Goal: Task Accomplishment & Management: Complete application form

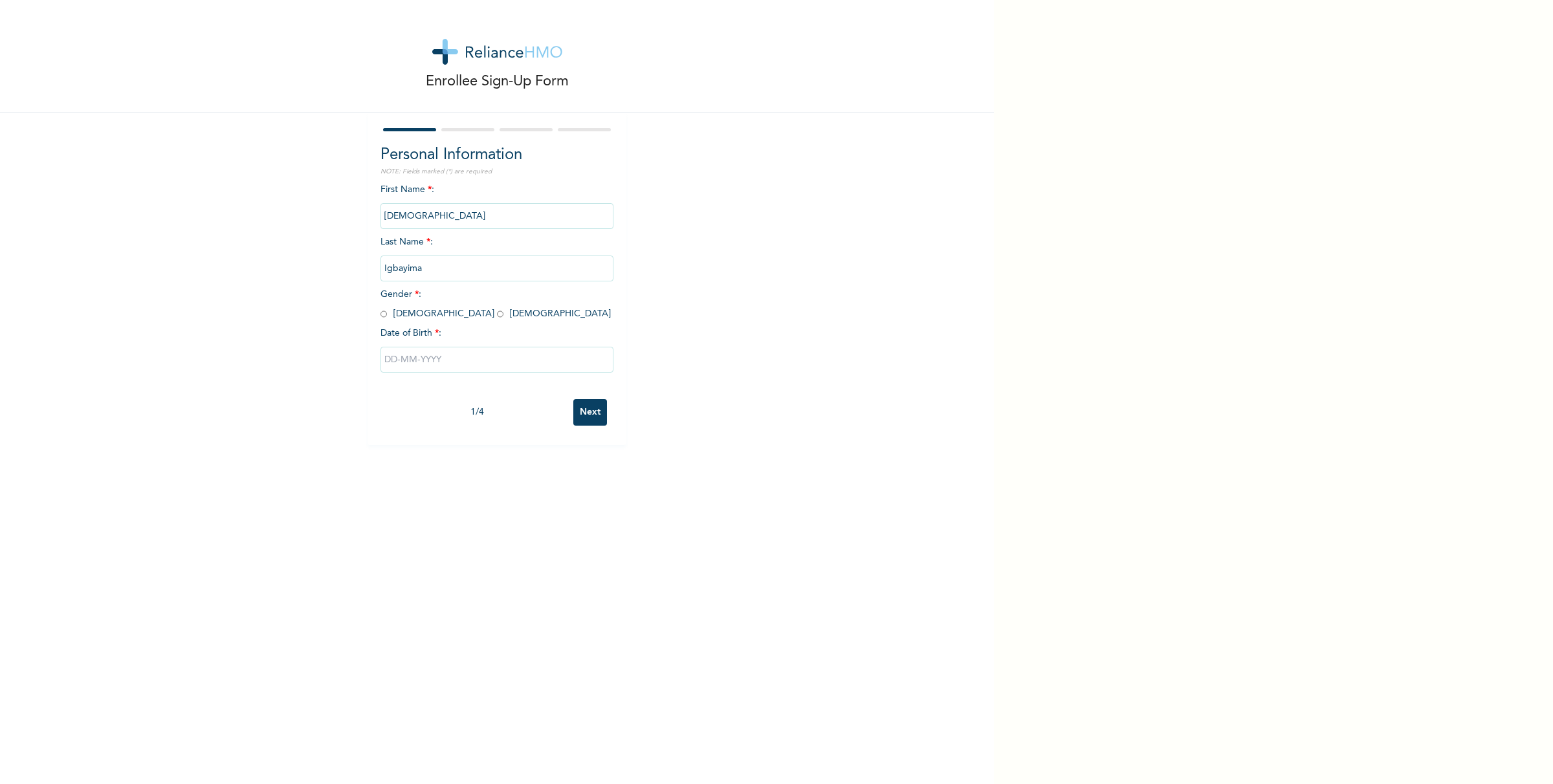
click at [381, 319] on input "radio" at bounding box center [384, 314] width 7 height 12
radio input "true"
click at [477, 372] on input "text" at bounding box center [497, 360] width 233 height 26
select select "7"
click at [391, 364] on input "text" at bounding box center [497, 360] width 233 height 26
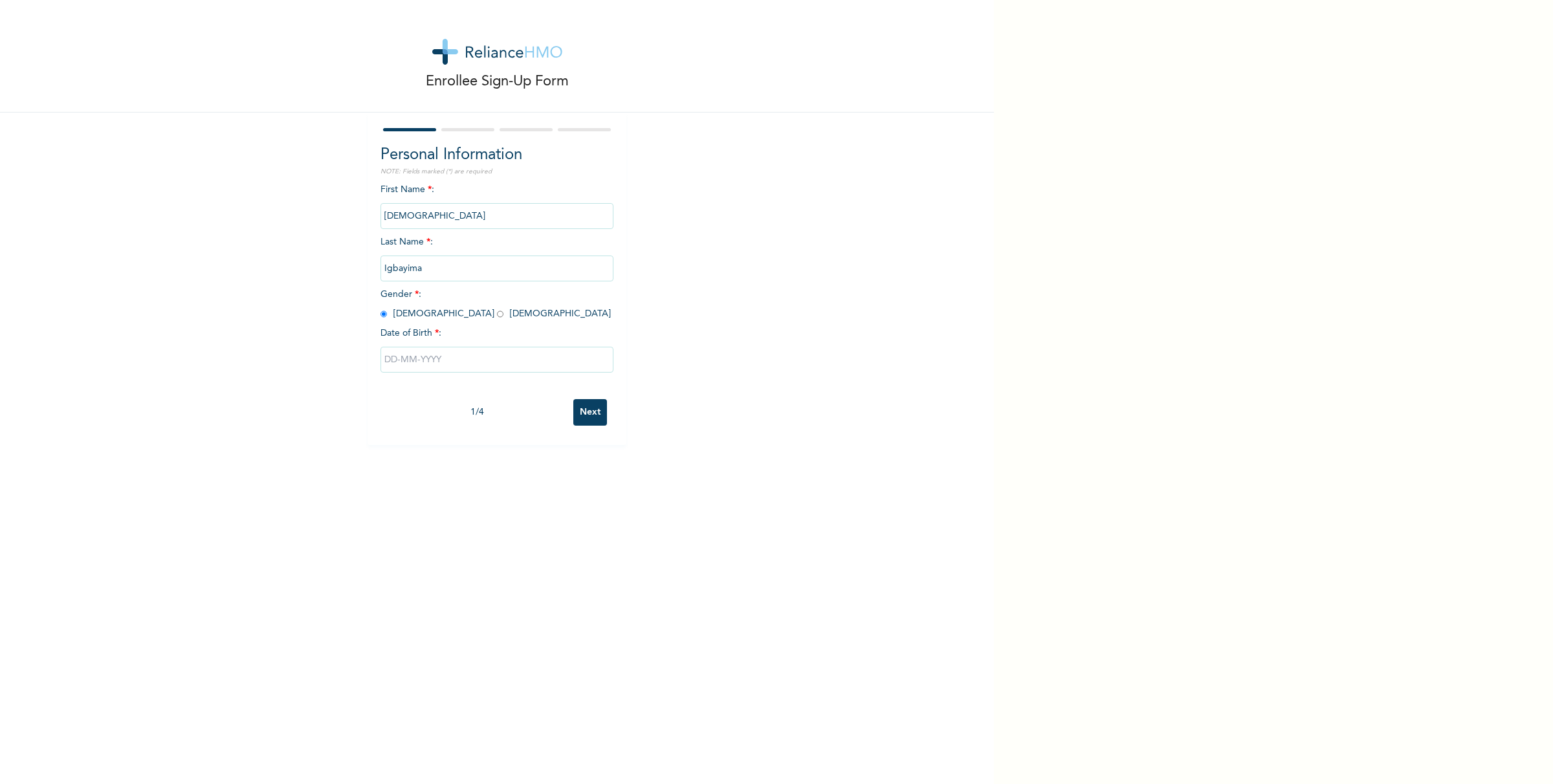
click at [388, 358] on input "text" at bounding box center [497, 360] width 233 height 26
select select "7"
click at [381, 360] on input "text" at bounding box center [497, 360] width 233 height 26
select select "7"
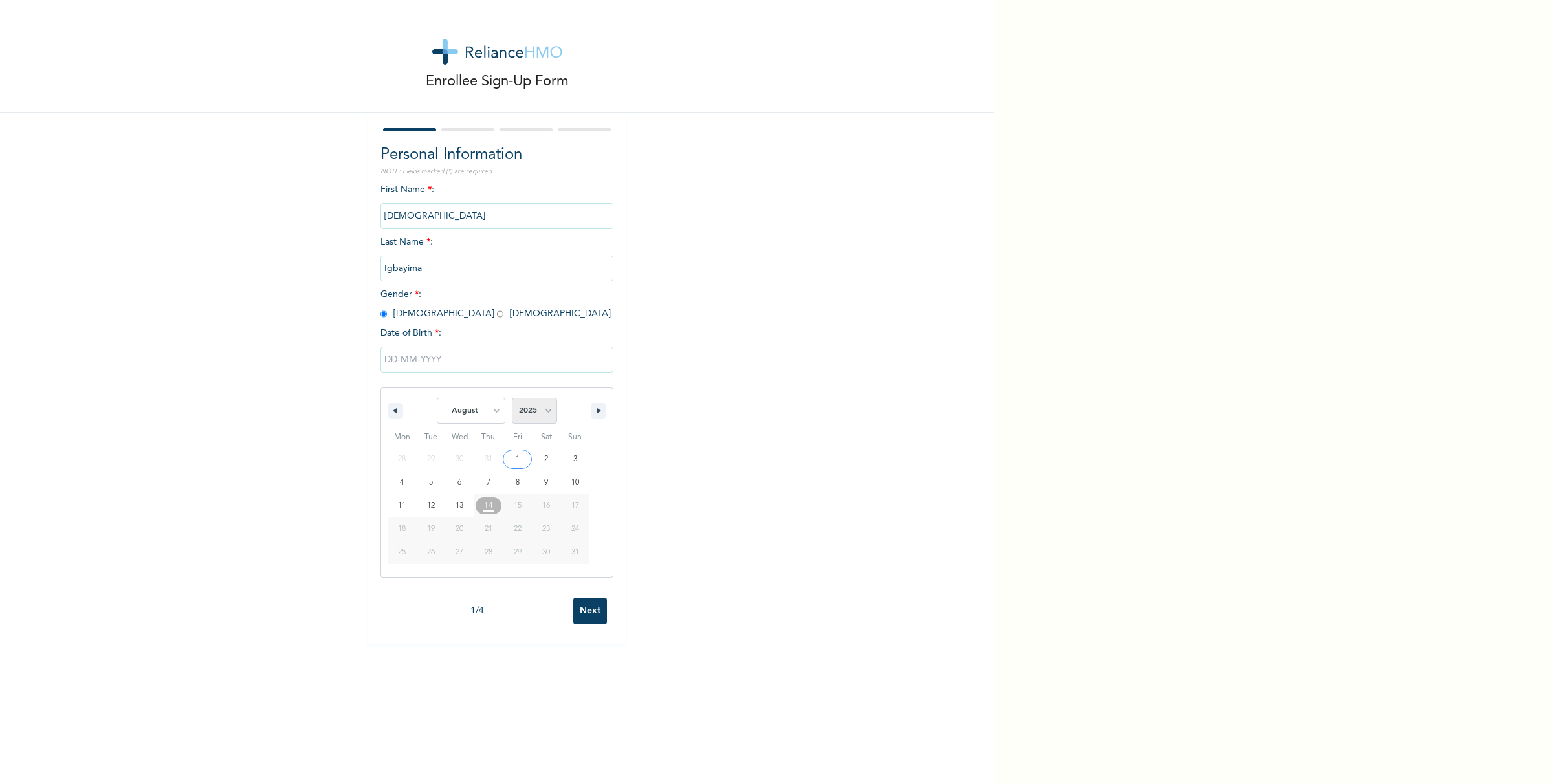
click at [539, 415] on select "2025 2024 2023 2022 2021 2020 2019 2018 2017 2016 2015 2014 2013 2012 2011 2010…" at bounding box center [535, 411] width 45 height 26
select select "1995"
click at [512, 400] on select "2025 2024 2023 2022 2021 2020 2019 2018 2017 2016 2015 2014 2013 2012 2011 2010…" at bounding box center [535, 411] width 45 height 26
click at [489, 412] on select "January February March April May June July August September October November De…" at bounding box center [471, 411] width 69 height 26
select select "9"
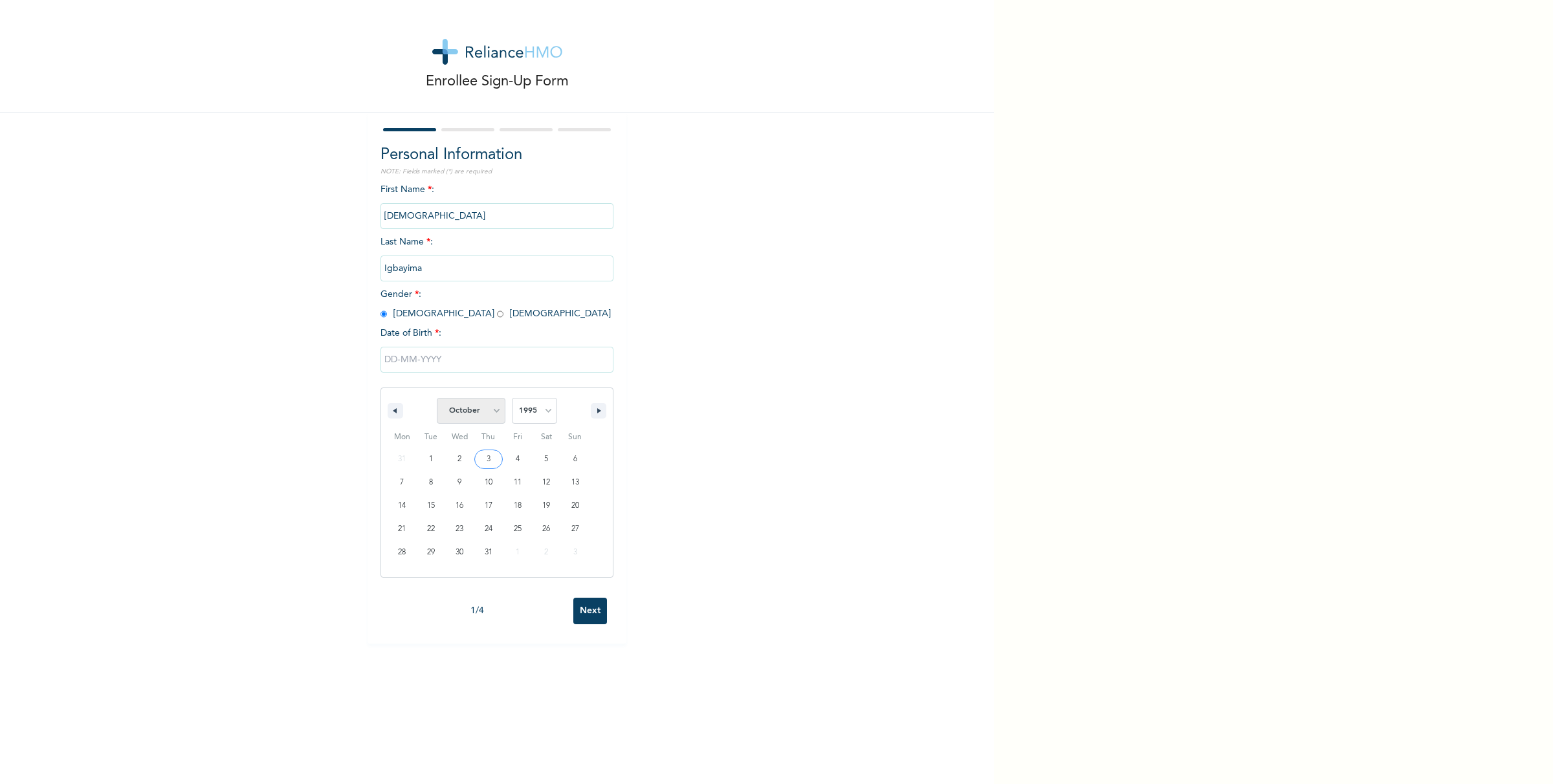
click at [437, 400] on select "January February March April May June July August September October November De…" at bounding box center [471, 411] width 69 height 26
type input "[DATE]"
click at [581, 411] on input "Next" at bounding box center [590, 412] width 34 height 26
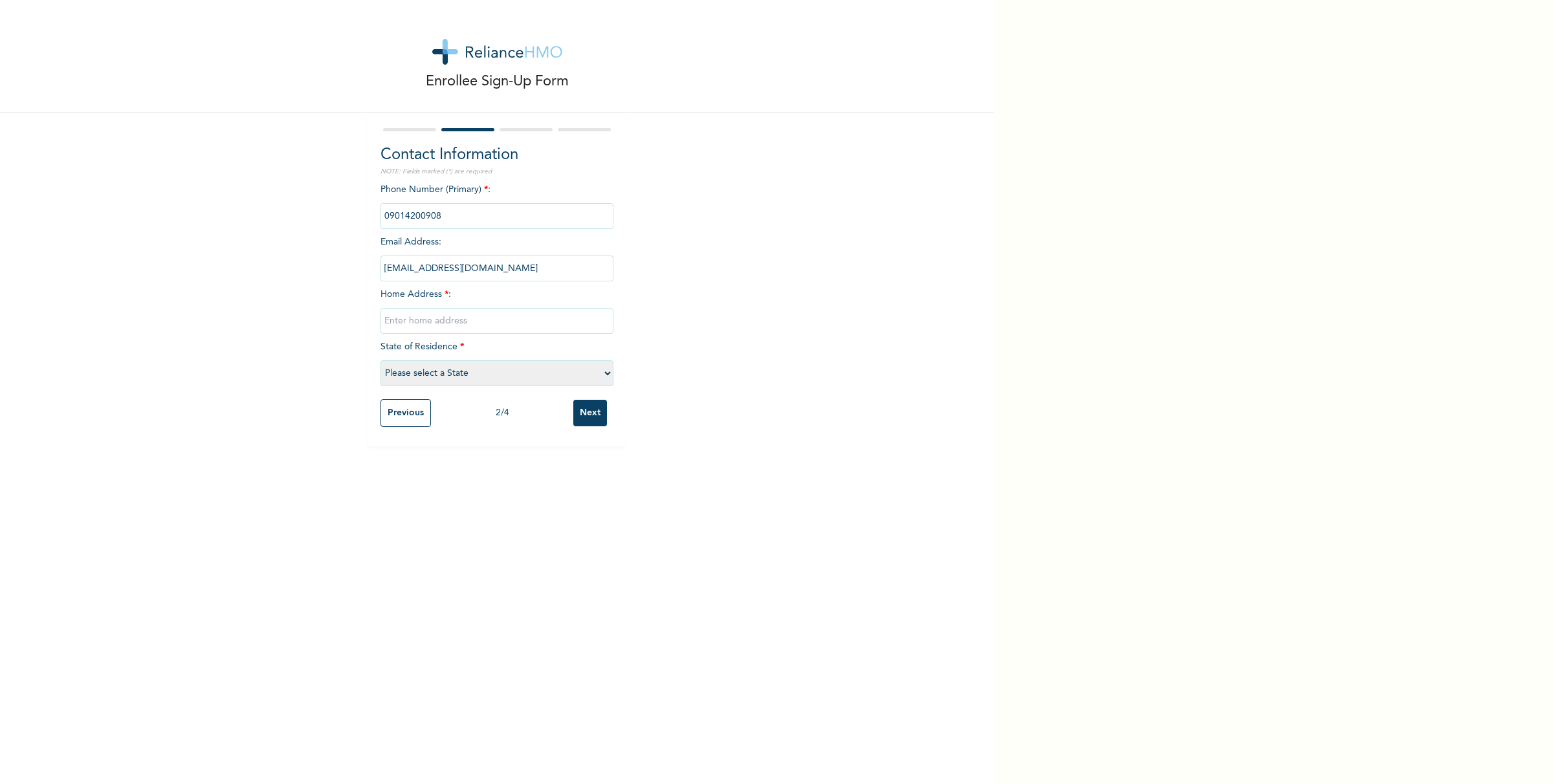
click at [468, 326] on input "text" at bounding box center [497, 321] width 233 height 26
click at [449, 317] on input "text" at bounding box center [497, 321] width 233 height 26
click at [561, 323] on input "N0" at bounding box center [497, 321] width 233 height 26
click at [449, 321] on input "N014,kaka,bakali ppl" at bounding box center [497, 321] width 233 height 26
click at [523, 321] on input "N014,kaka,bakali,ppl" at bounding box center [497, 321] width 233 height 26
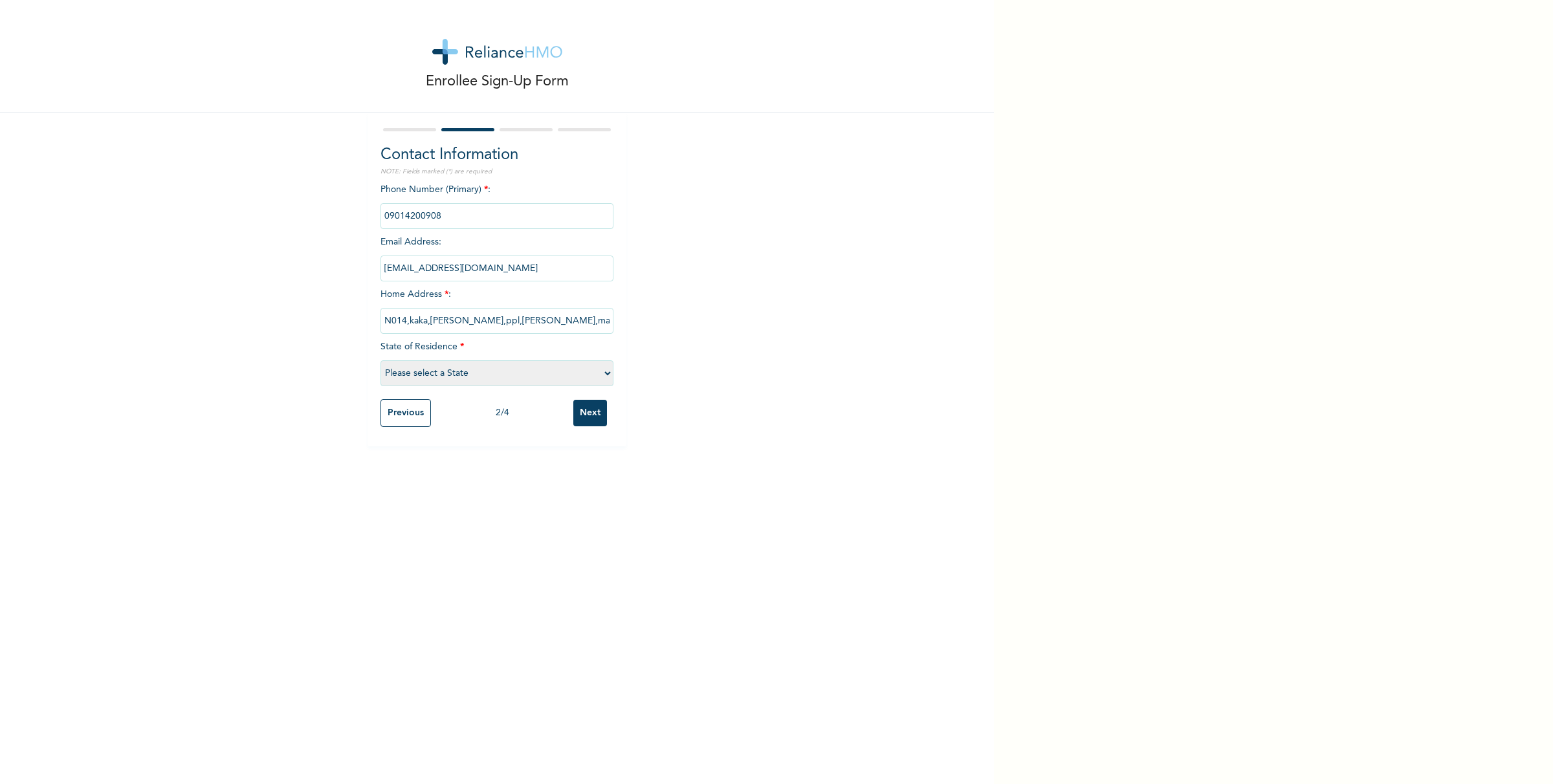
type input "N014,kaka,[PERSON_NAME],ppl,[PERSON_NAME],maiko."
click at [588, 418] on input "Next" at bounding box center [590, 412] width 34 height 26
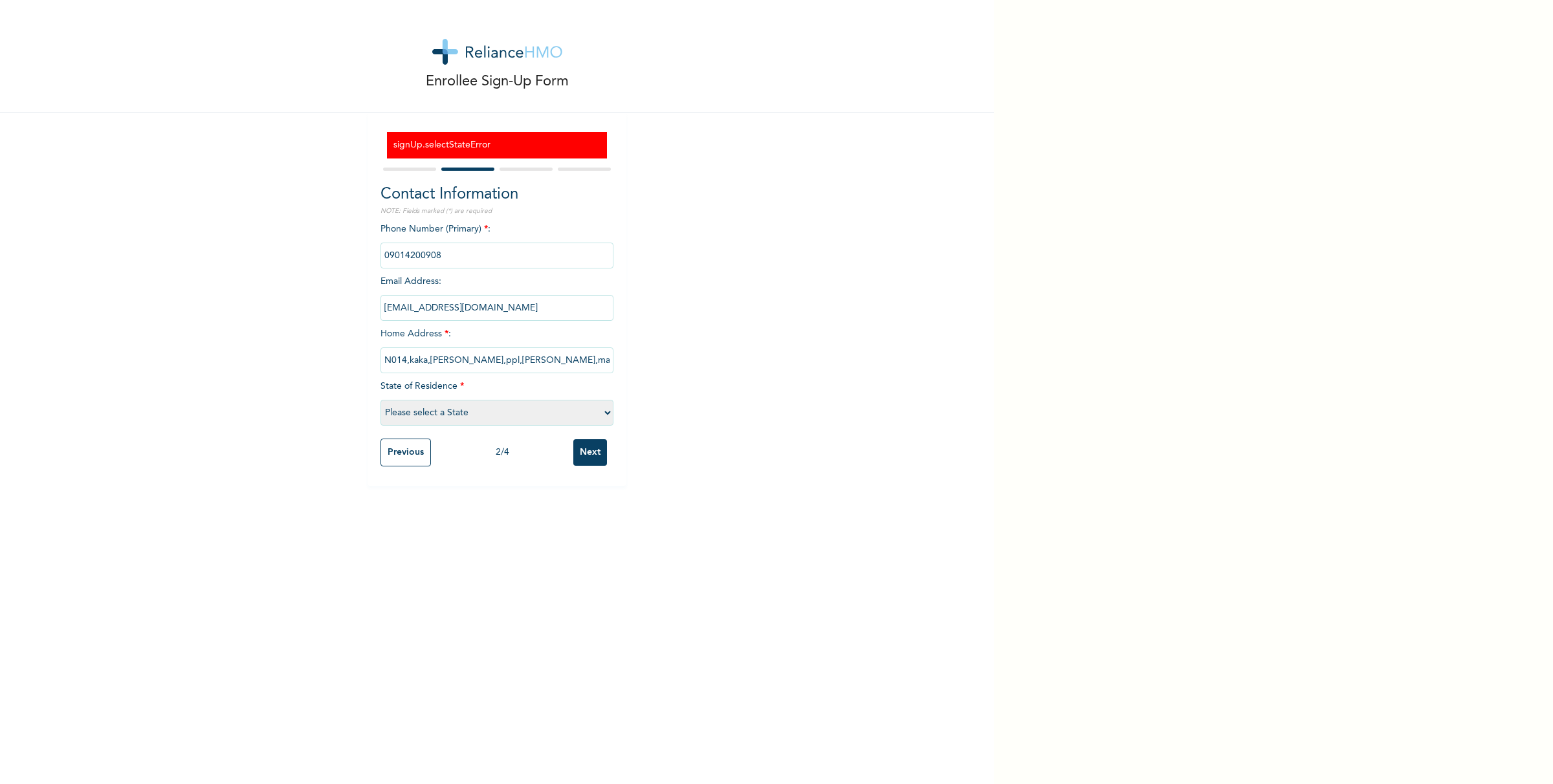
click at [494, 415] on select "Please select a State [PERSON_NAME] (FCT) [PERSON_NAME] Ibom [GEOGRAPHIC_DATA] …" at bounding box center [497, 412] width 233 height 26
select select "25"
click at [381, 402] on select "Please select a State [PERSON_NAME] (FCT) [PERSON_NAME] Ibom [GEOGRAPHIC_DATA] …" at bounding box center [497, 412] width 233 height 26
click at [584, 460] on input "Next" at bounding box center [590, 452] width 34 height 26
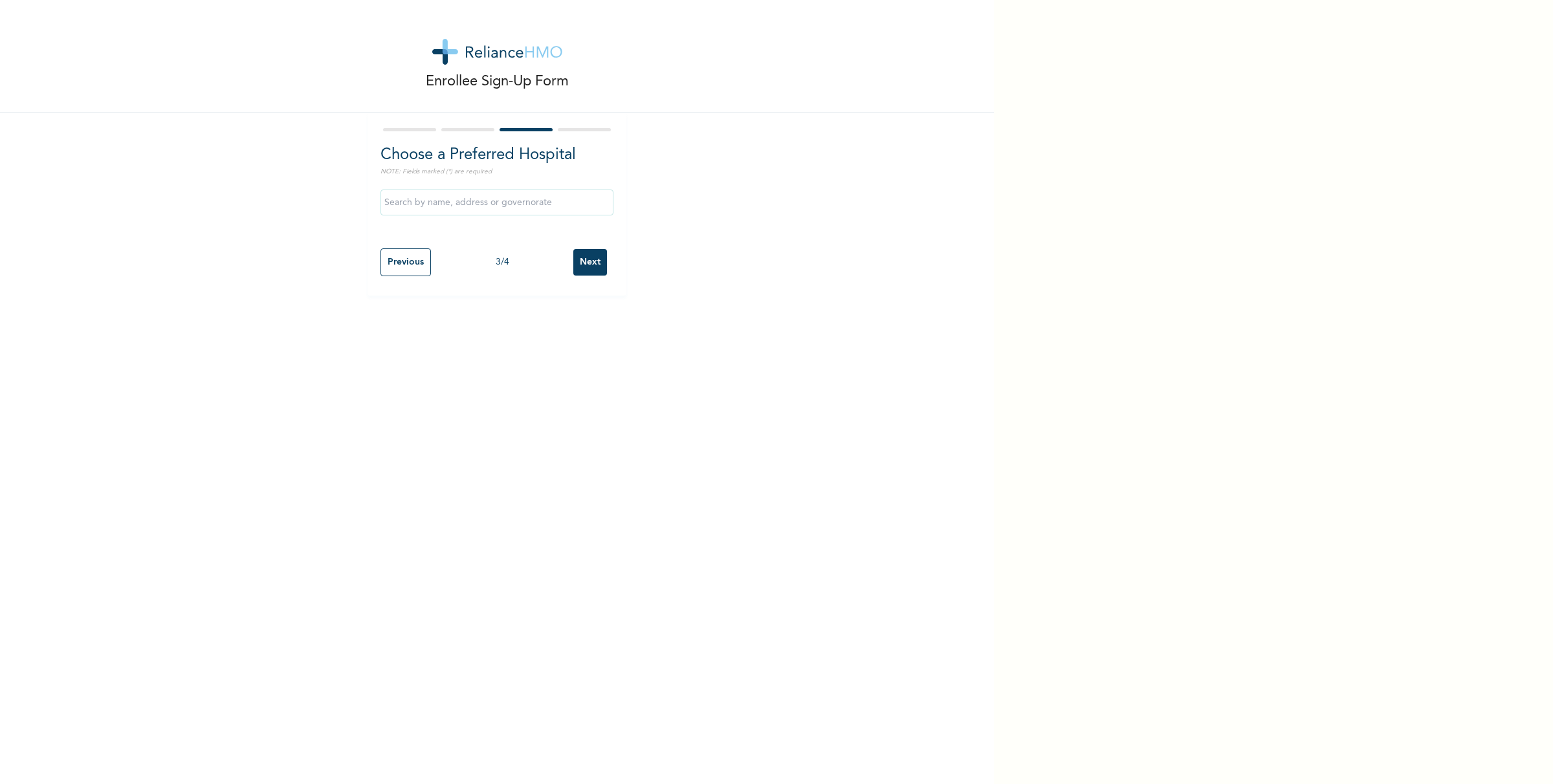
click at [453, 208] on input "text" at bounding box center [497, 202] width 233 height 26
click at [466, 201] on input "text" at bounding box center [497, 202] width 233 height 26
type input "k"
click at [492, 197] on input "Afrimed Specialist Hospital" at bounding box center [497, 202] width 233 height 26
click at [490, 205] on input "Afrimed Specialist Hospital" at bounding box center [497, 202] width 233 height 26
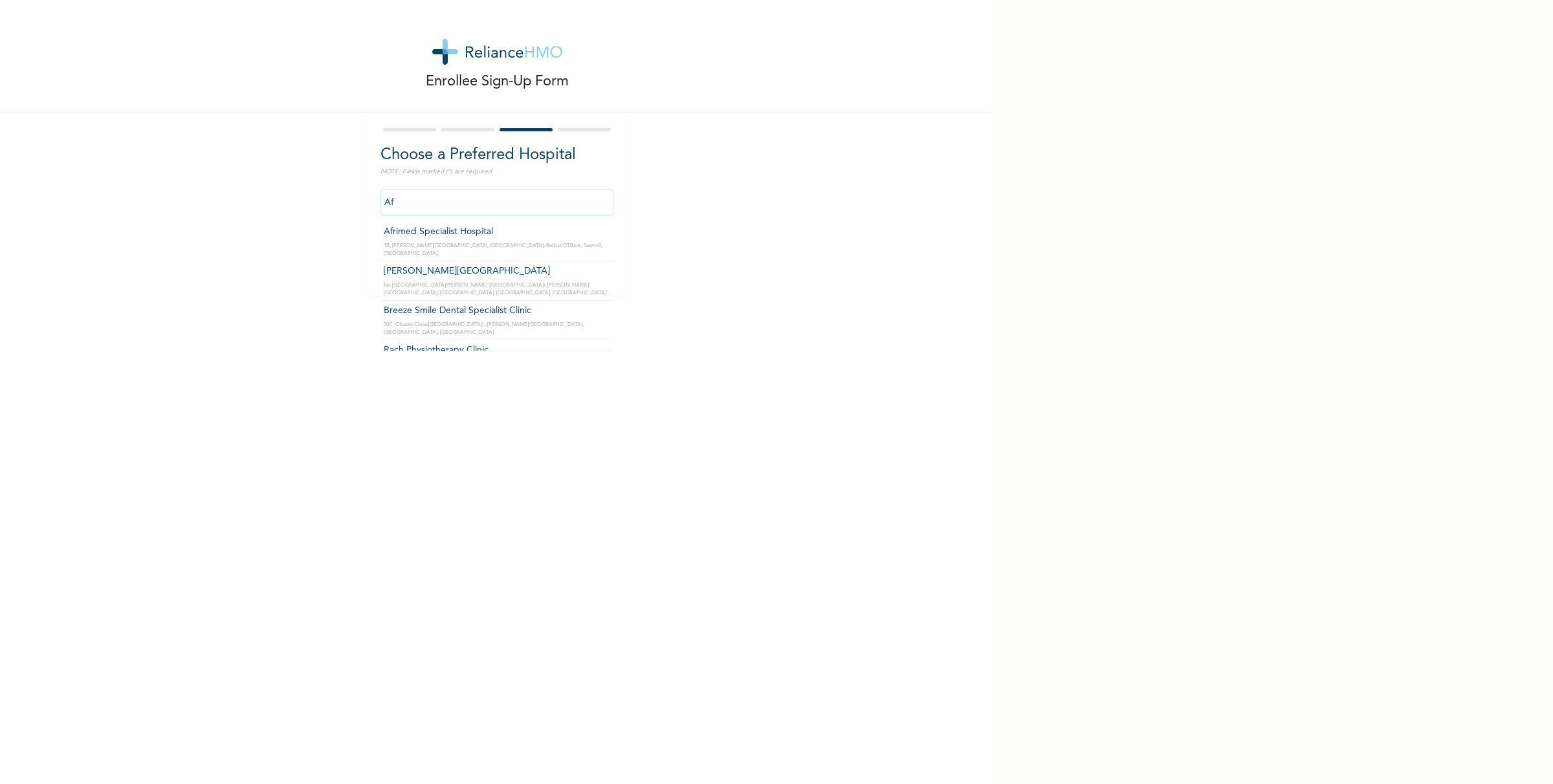
type input "A"
type input "Elphy Specialist Hospital"
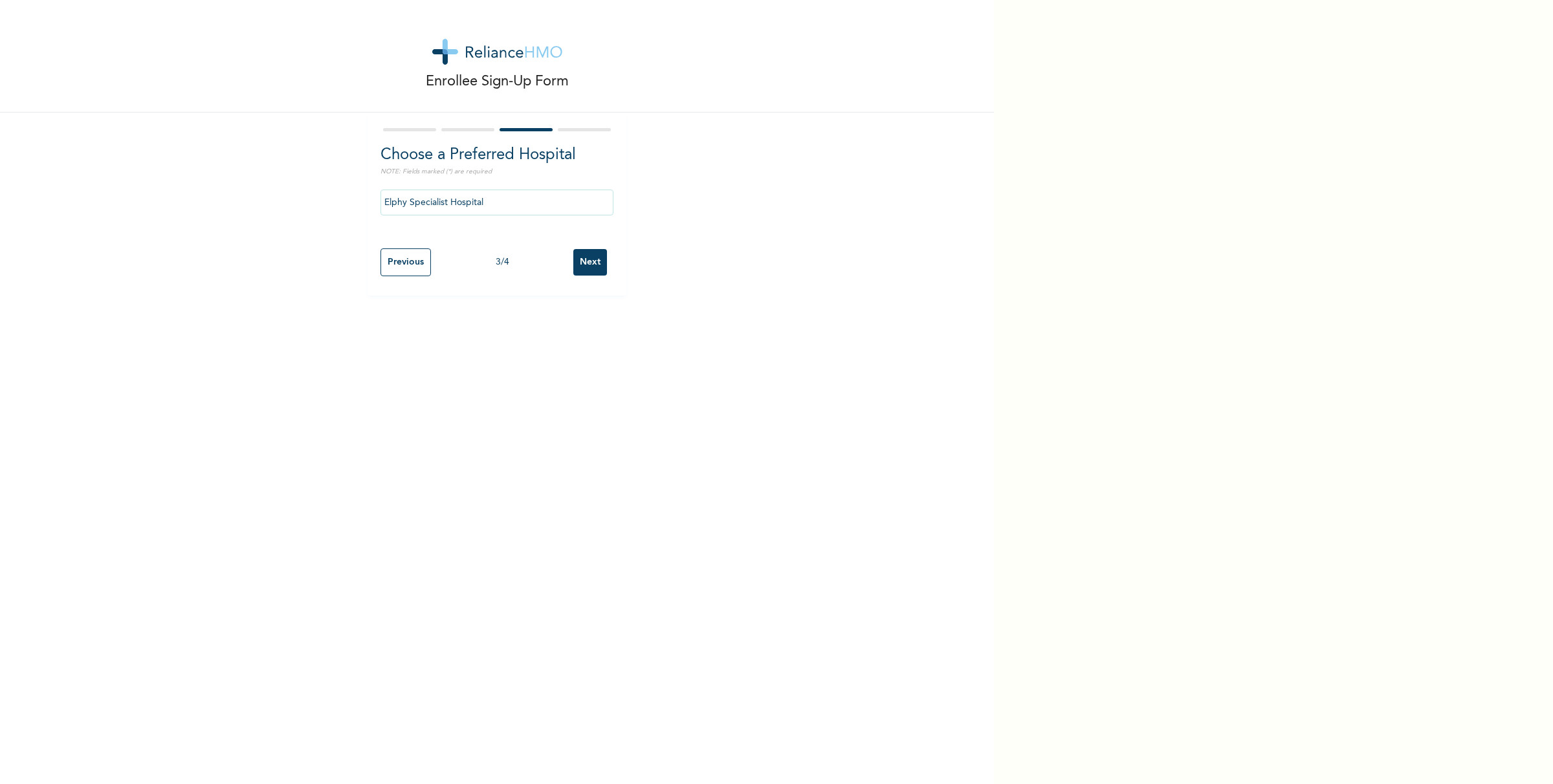
click at [580, 265] on input "Next" at bounding box center [590, 262] width 34 height 26
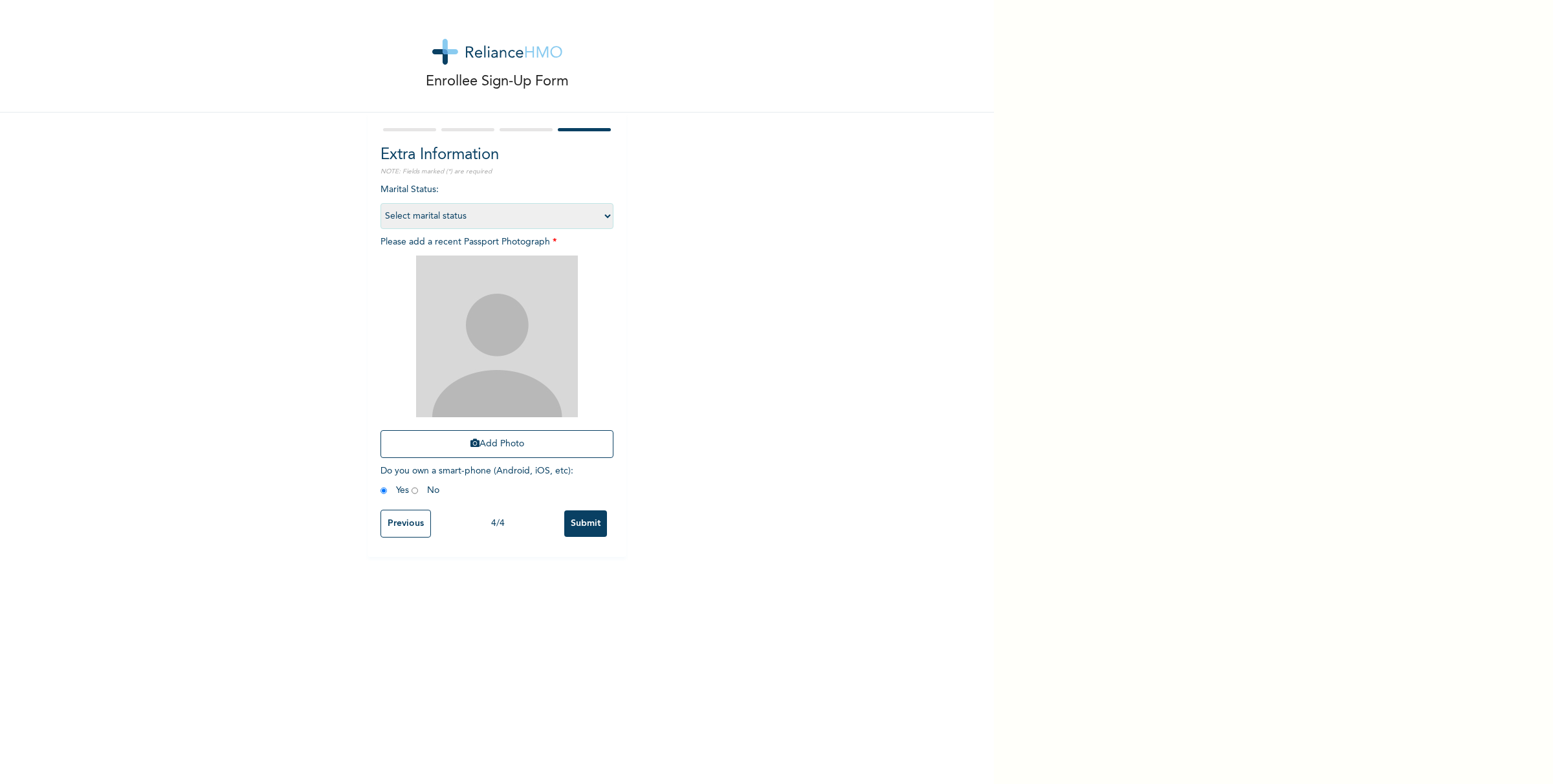
click at [597, 215] on select "Select marital status [DEMOGRAPHIC_DATA] Married [DEMOGRAPHIC_DATA] Widow/[DEMO…" at bounding box center [497, 216] width 233 height 26
select select "2"
click at [381, 203] on select "Select marital status [DEMOGRAPHIC_DATA] Married [DEMOGRAPHIC_DATA] Widow/[DEMO…" at bounding box center [497, 216] width 233 height 26
click at [471, 441] on icon "button" at bounding box center [475, 443] width 9 height 9
click at [139, 473] on div "Enrollee Sign-Up Form Extra Information NOTE: Fields marked (*) are required Ma…" at bounding box center [497, 278] width 994 height 557
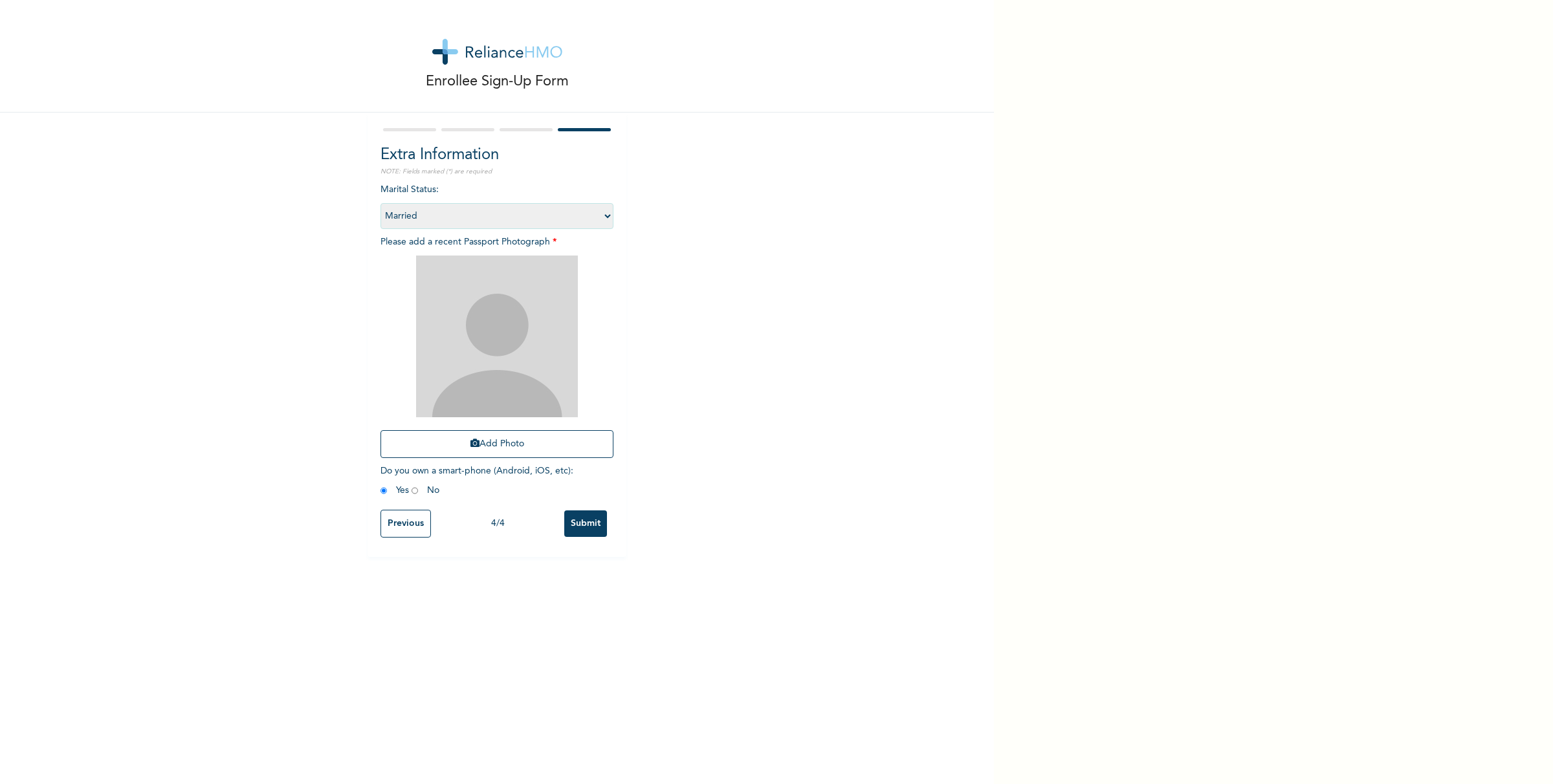
click at [126, 489] on div "Enrollee Sign-Up Form Extra Information NOTE: Fields marked (*) are required Ma…" at bounding box center [497, 278] width 994 height 557
click at [471, 447] on icon "button" at bounding box center [475, 443] width 9 height 9
click at [390, 526] on input "Previous" at bounding box center [406, 523] width 51 height 28
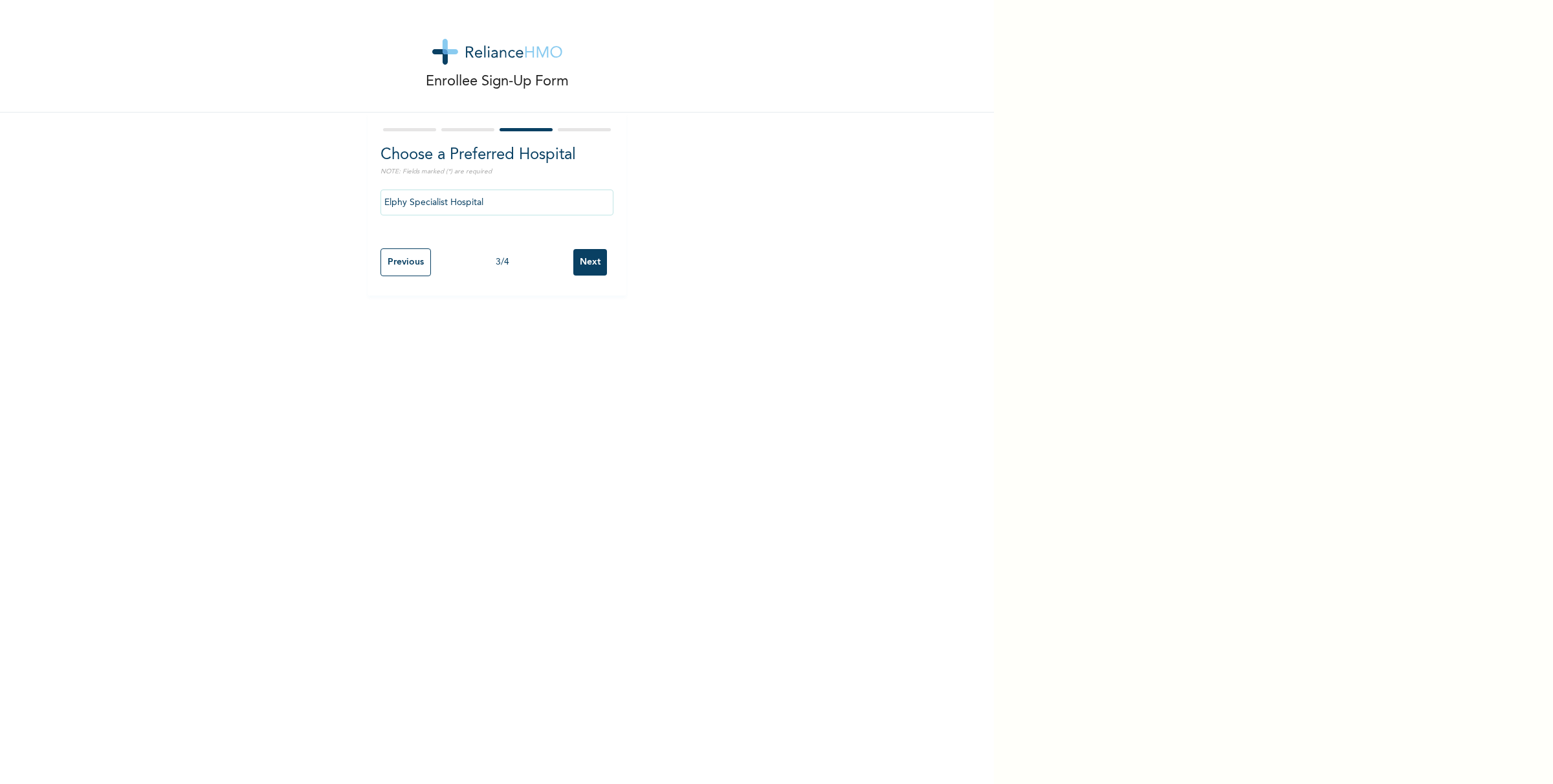
click at [399, 267] on input "Previous" at bounding box center [406, 262] width 51 height 28
select select "25"
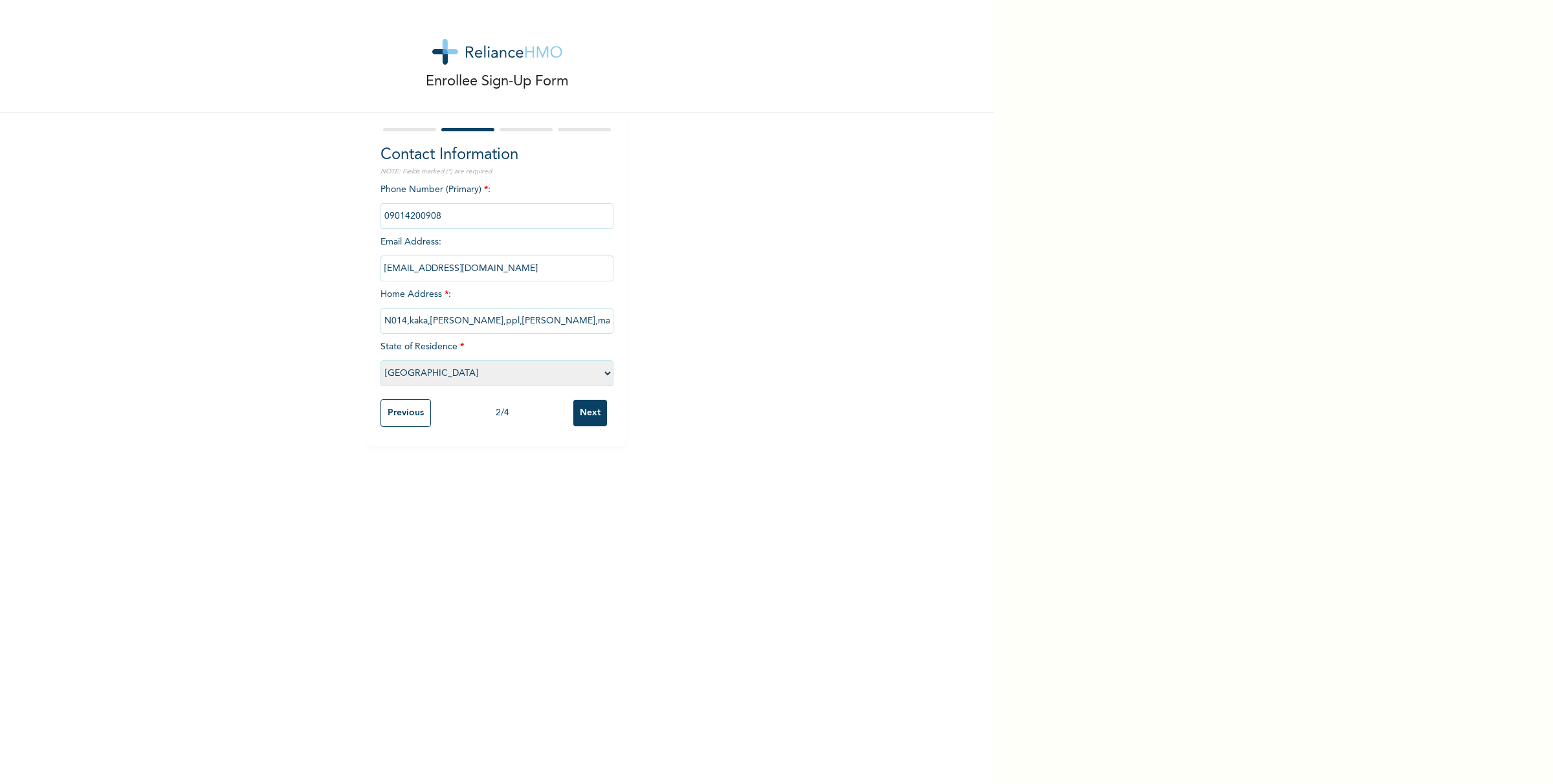
click at [584, 412] on input "Next" at bounding box center [590, 412] width 34 height 26
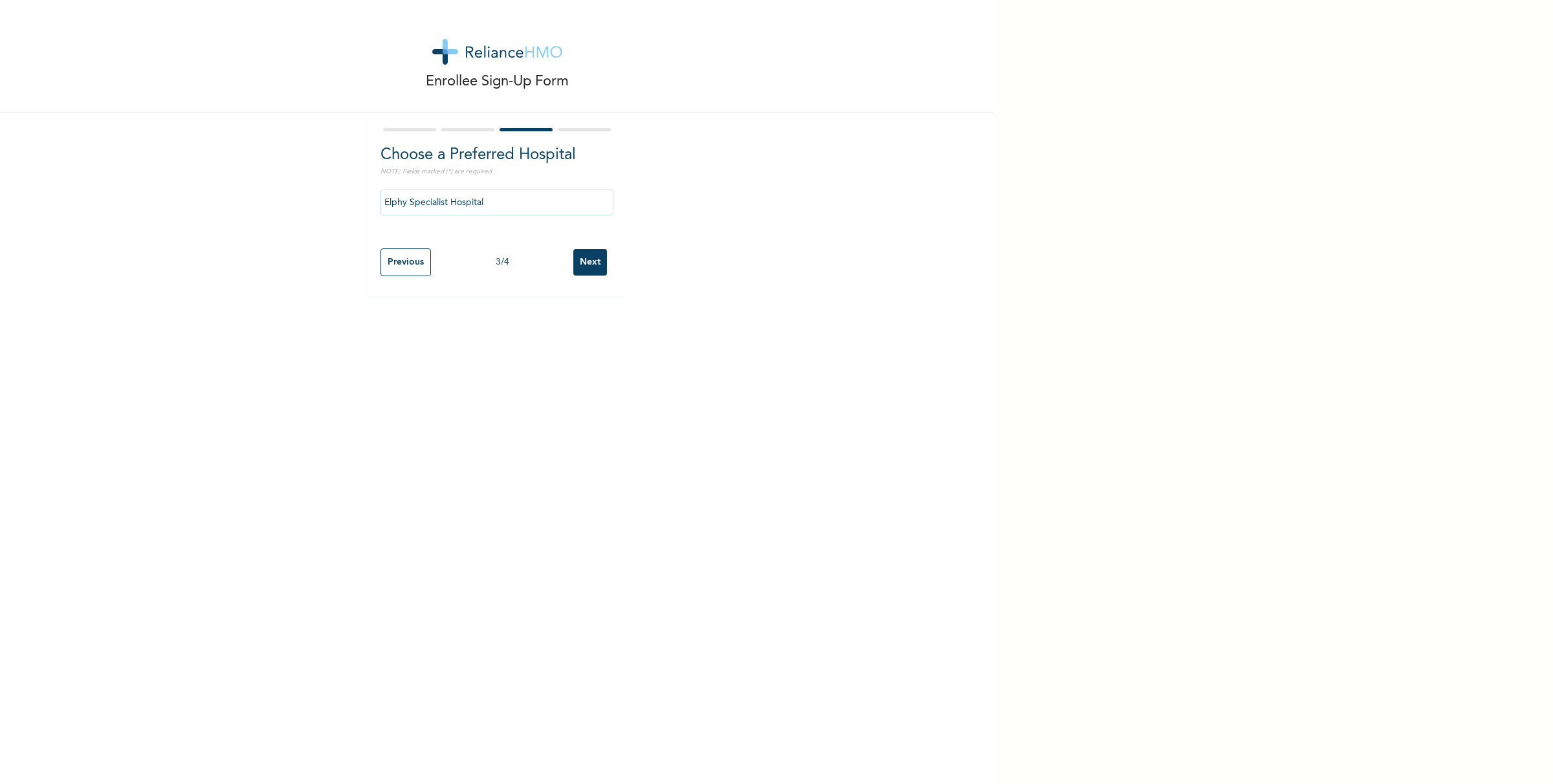
click at [588, 264] on input "Next" at bounding box center [590, 262] width 34 height 26
select select "2"
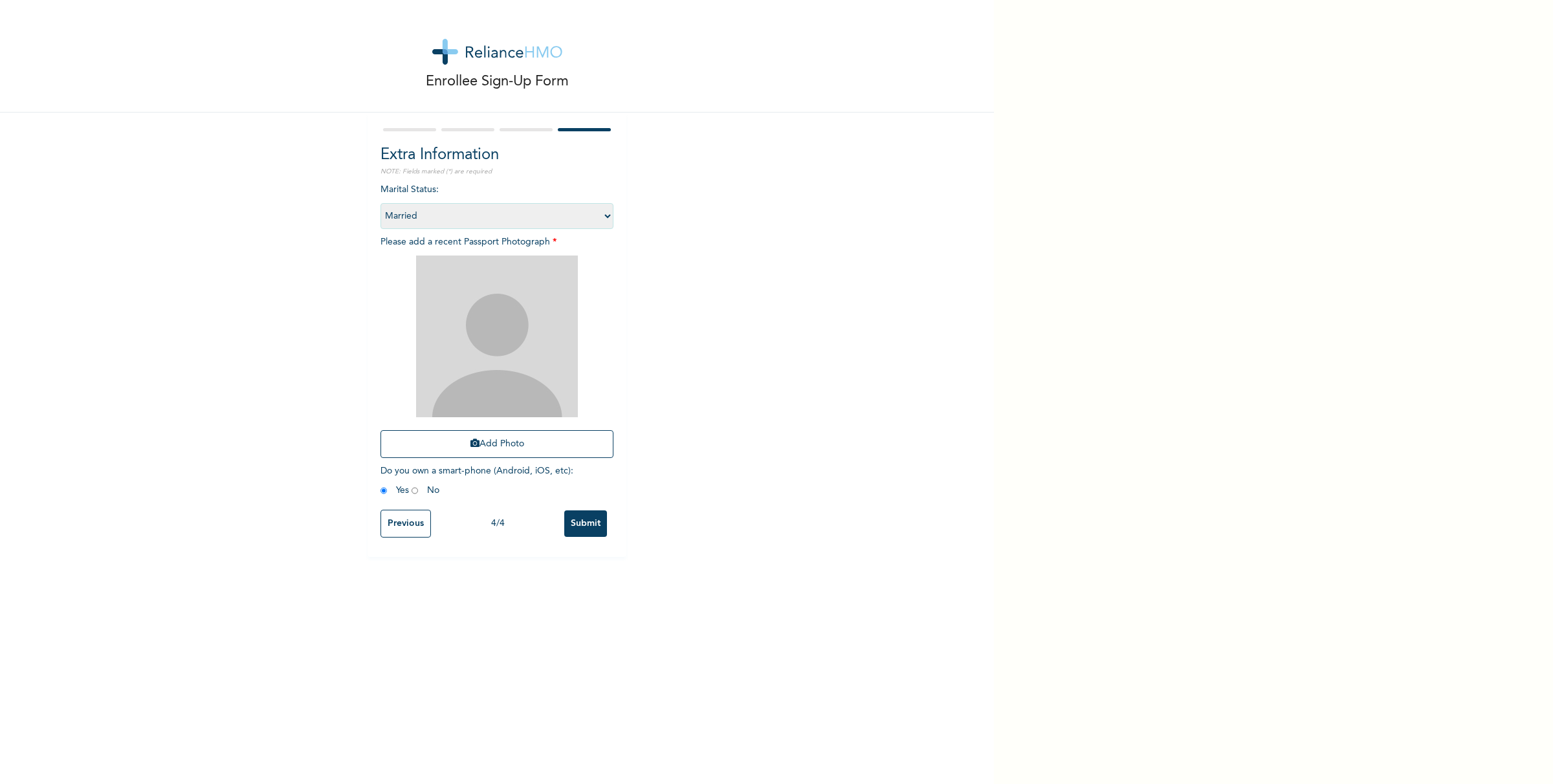
click at [580, 526] on input "Submit" at bounding box center [585, 523] width 43 height 26
